Goal: Task Accomplishment & Management: Use online tool/utility

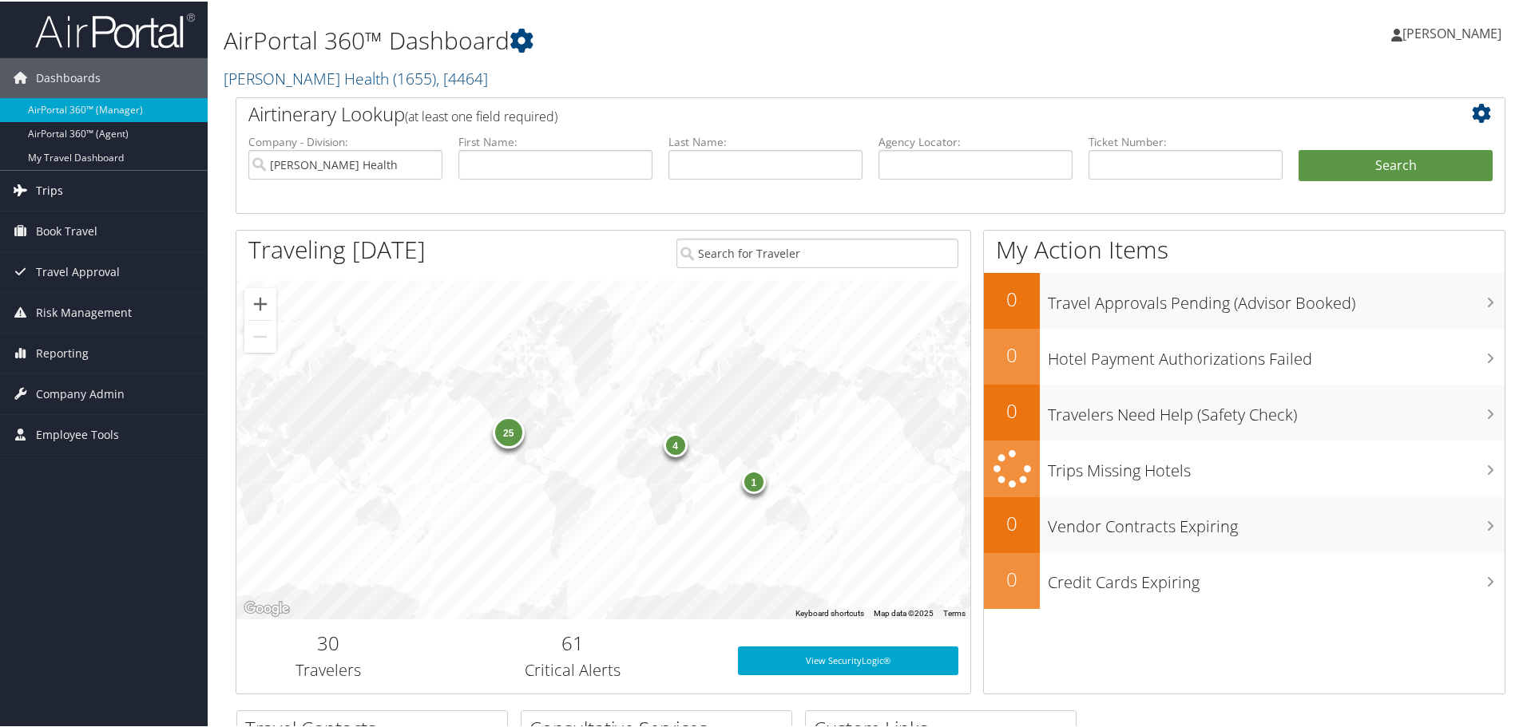
click at [62, 185] on link "Trips" at bounding box center [104, 189] width 208 height 40
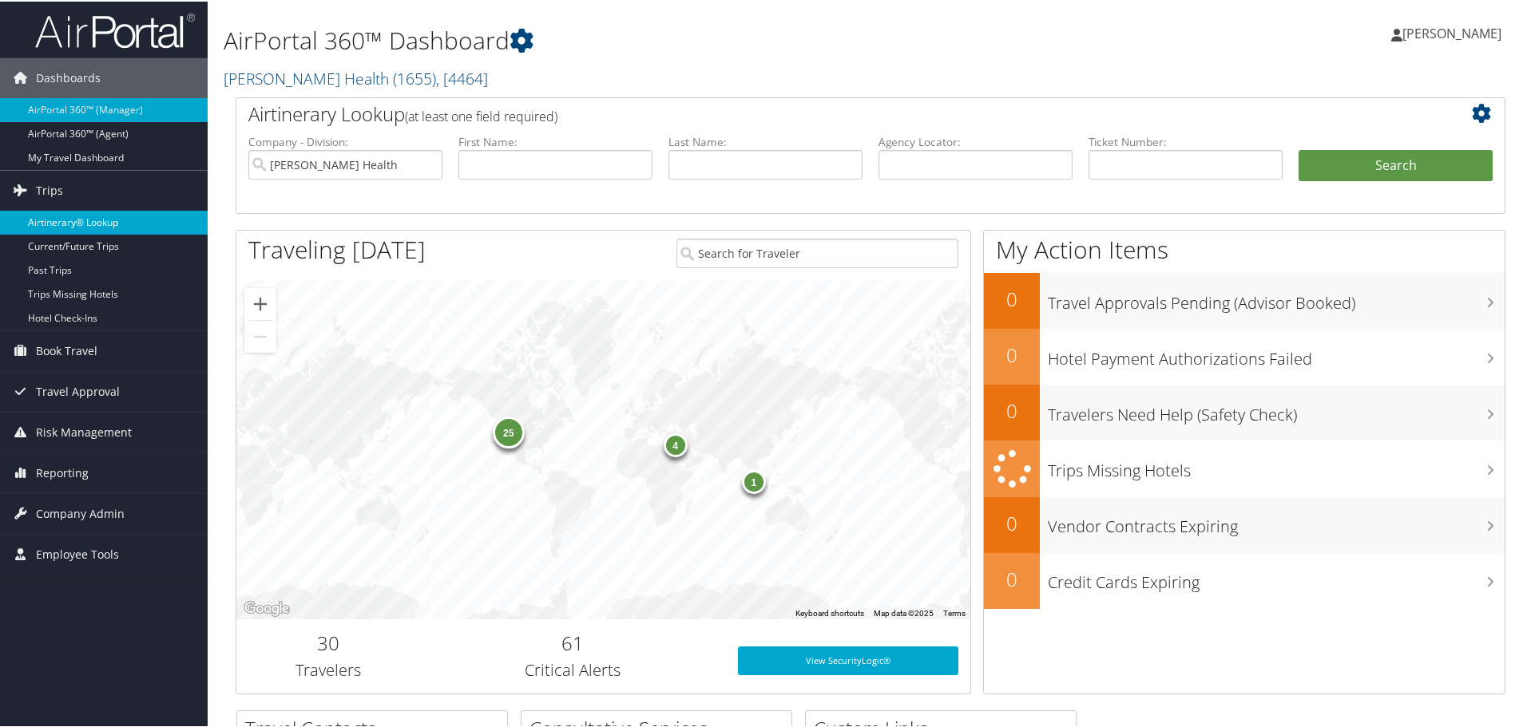
click at [61, 219] on link "Airtinerary® Lookup" at bounding box center [104, 221] width 208 height 24
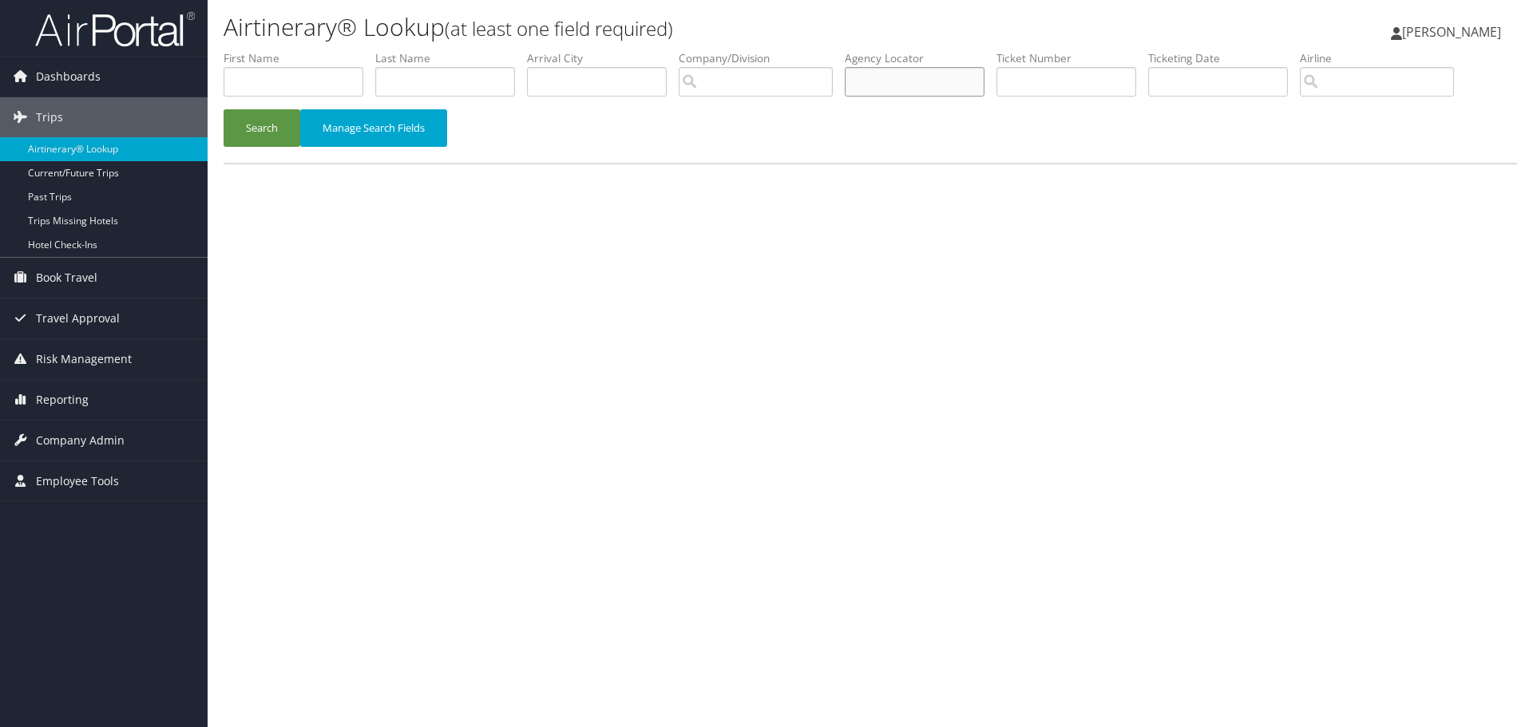
click at [942, 81] on input "text" at bounding box center [915, 82] width 140 height 30
click at [267, 133] on button "Search" at bounding box center [262, 128] width 77 height 38
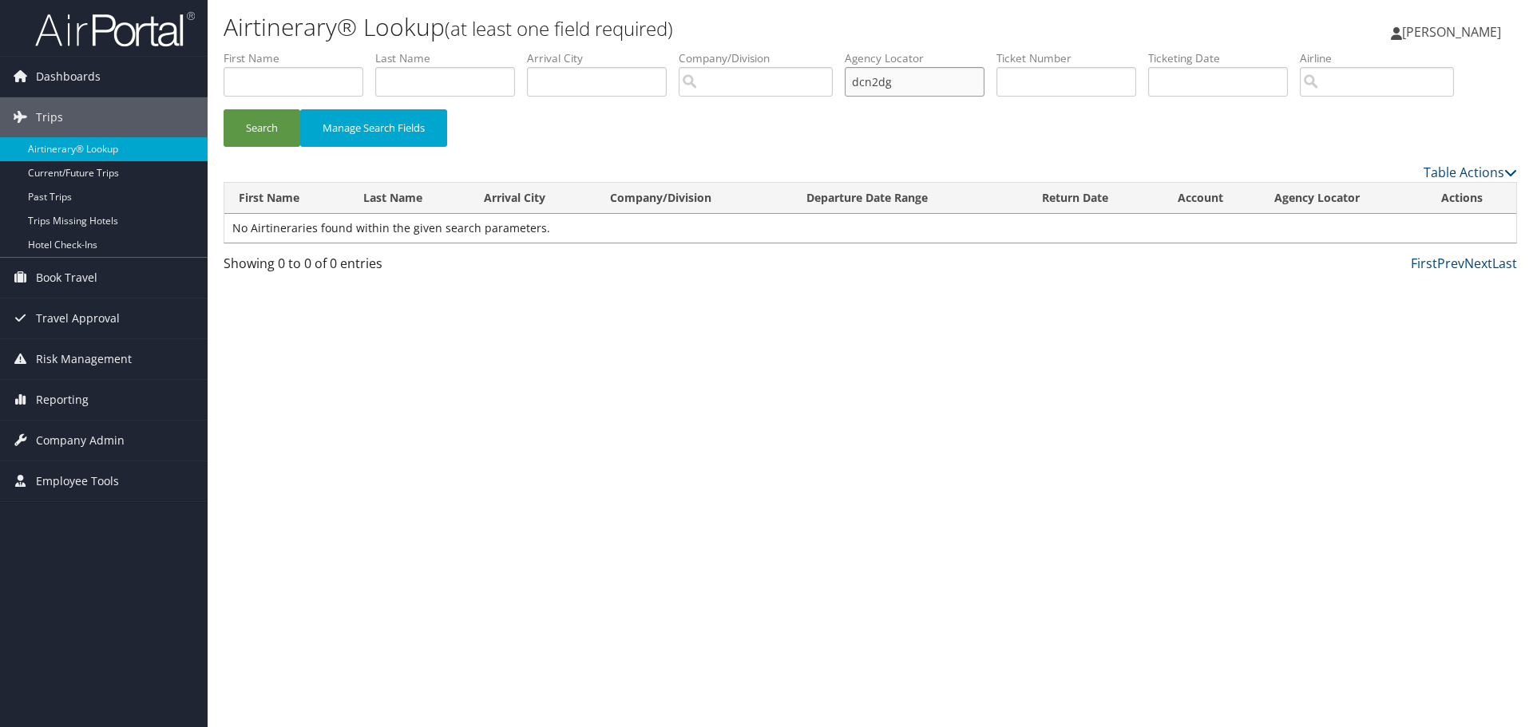
click at [930, 88] on input "dcn2dg" at bounding box center [915, 82] width 140 height 30
type input "dcn2d6"
click at [278, 127] on button "Search" at bounding box center [262, 128] width 77 height 38
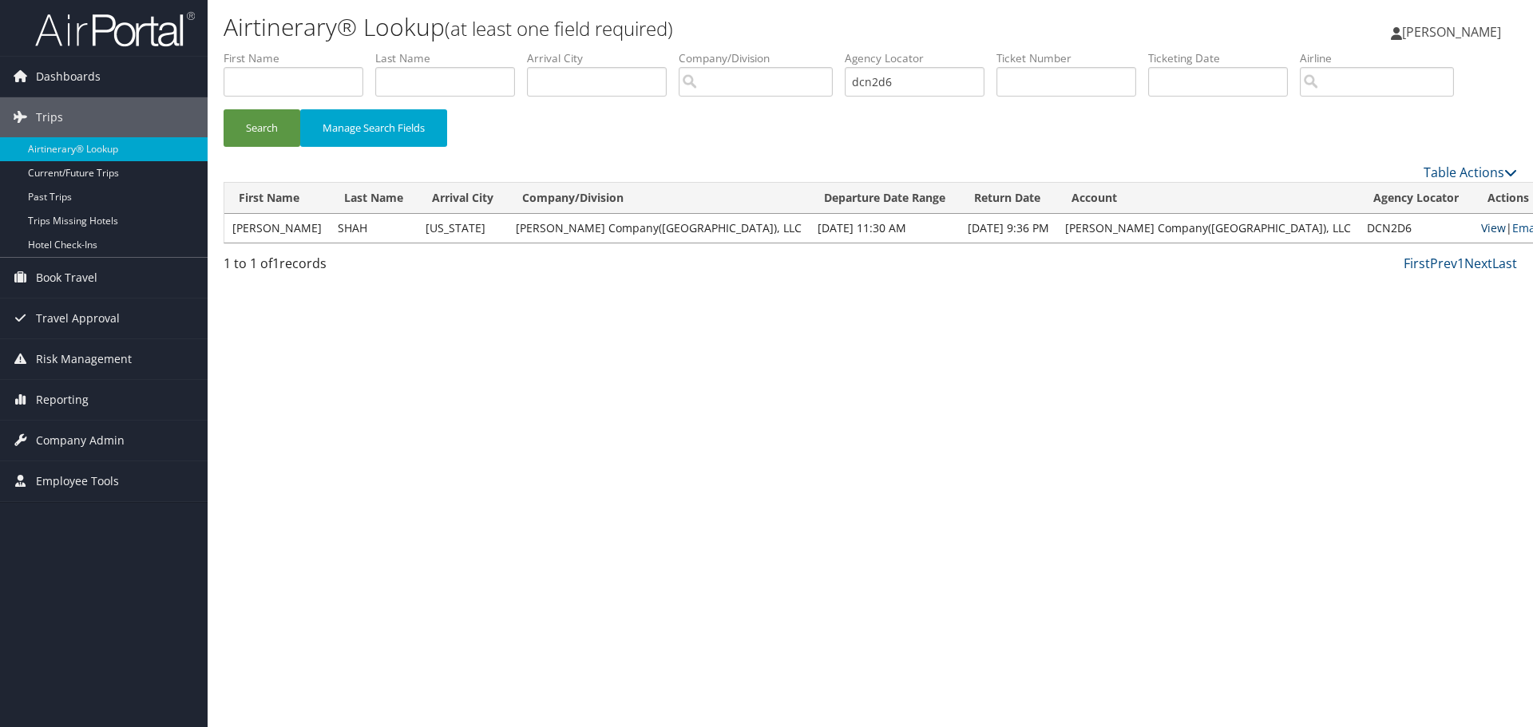
click at [1481, 228] on link "View" at bounding box center [1493, 227] width 25 height 15
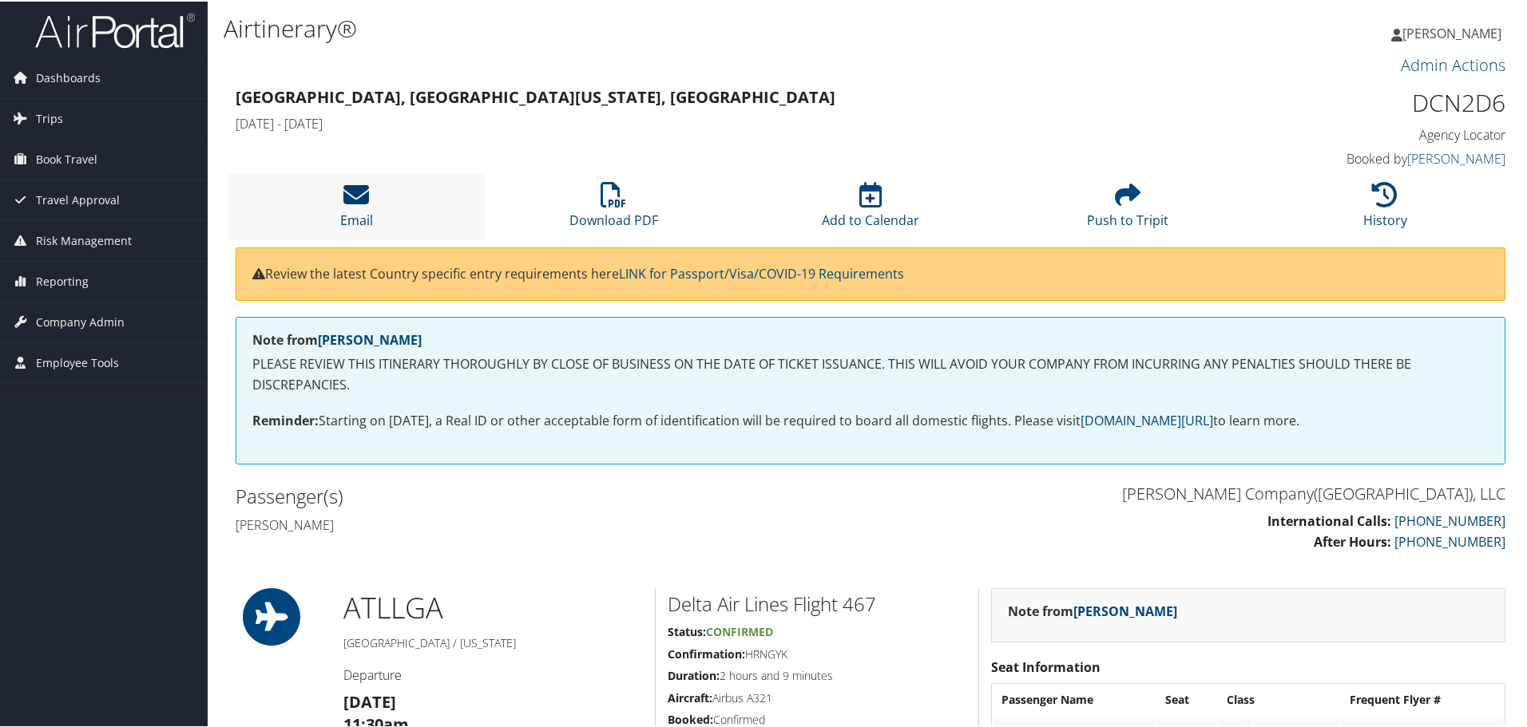
click at [359, 189] on icon at bounding box center [356, 193] width 26 height 26
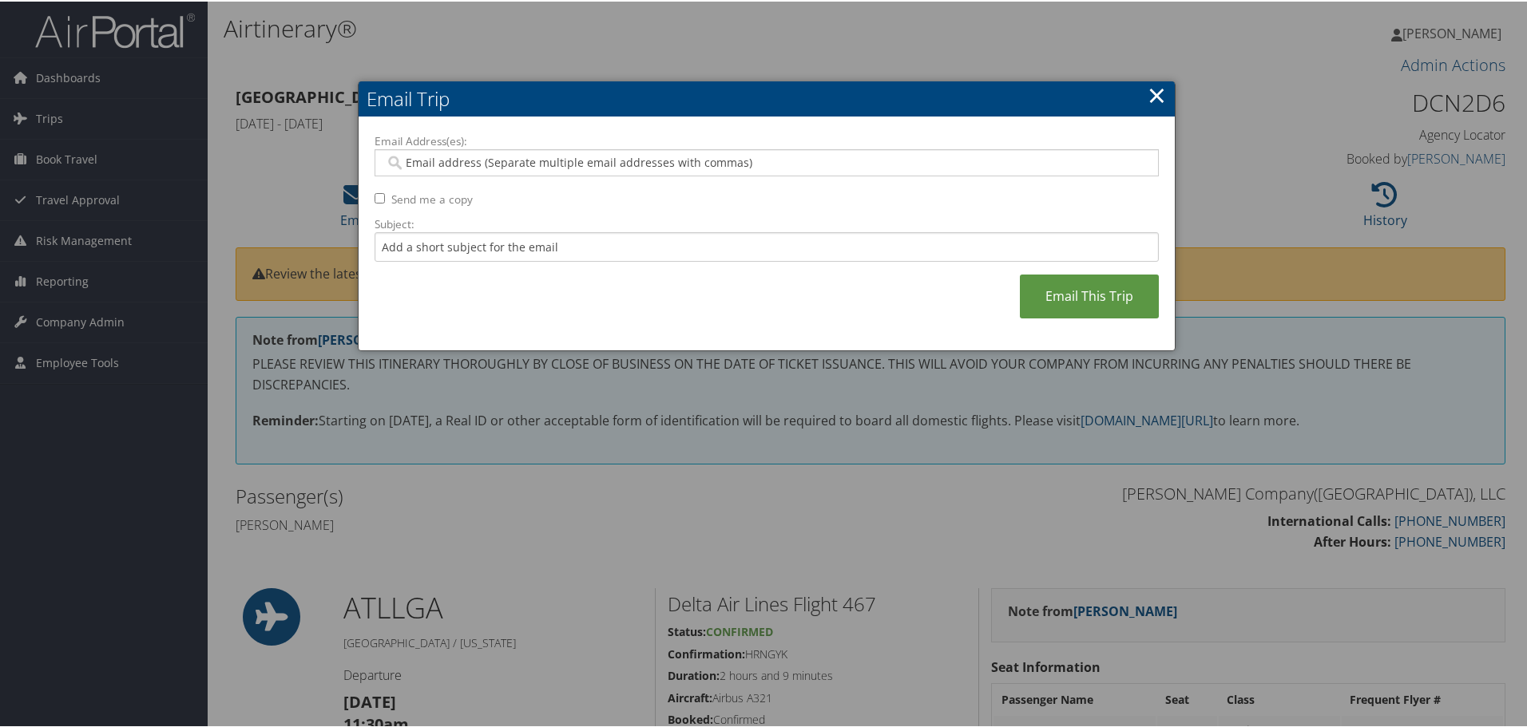
click at [437, 166] on input "Email Address(es):" at bounding box center [766, 161] width 763 height 16
type input "jclark@mo"
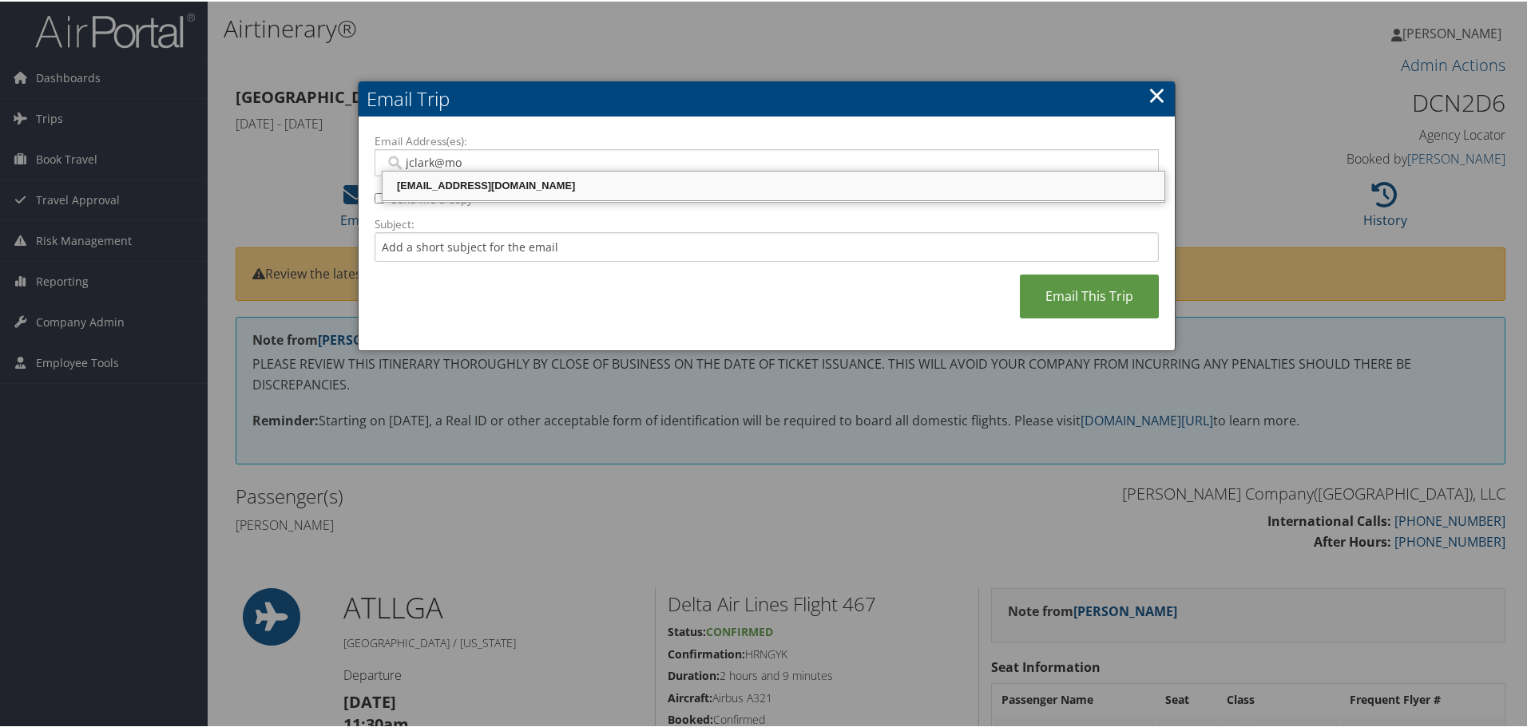
click at [518, 184] on div "JCLARK@MOTORCITYTRAVEL.COM" at bounding box center [773, 184] width 777 height 16
type input "JCLARK@MOTORCITYTRAVEL.COM"
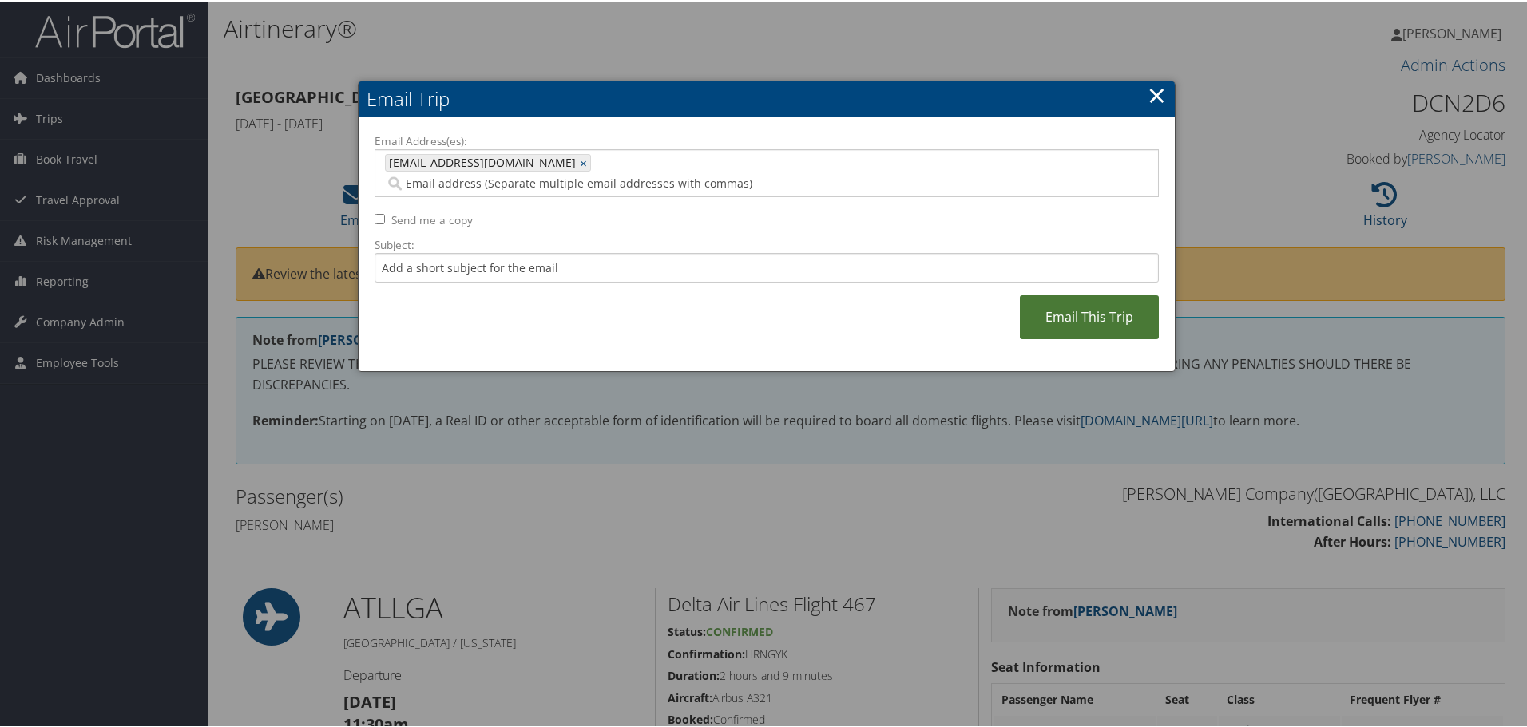
click at [1122, 294] on link "Email This Trip" at bounding box center [1089, 316] width 139 height 44
